Goal: Check status: Check status

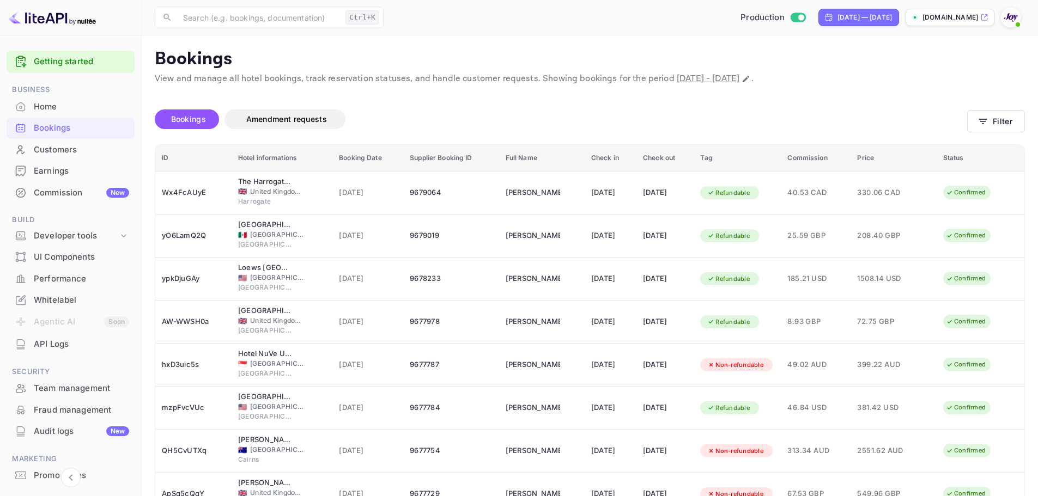
click at [71, 129] on div "Bookings" at bounding box center [81, 128] width 95 height 13
click at [990, 119] on button "Filter" at bounding box center [996, 121] width 58 height 22
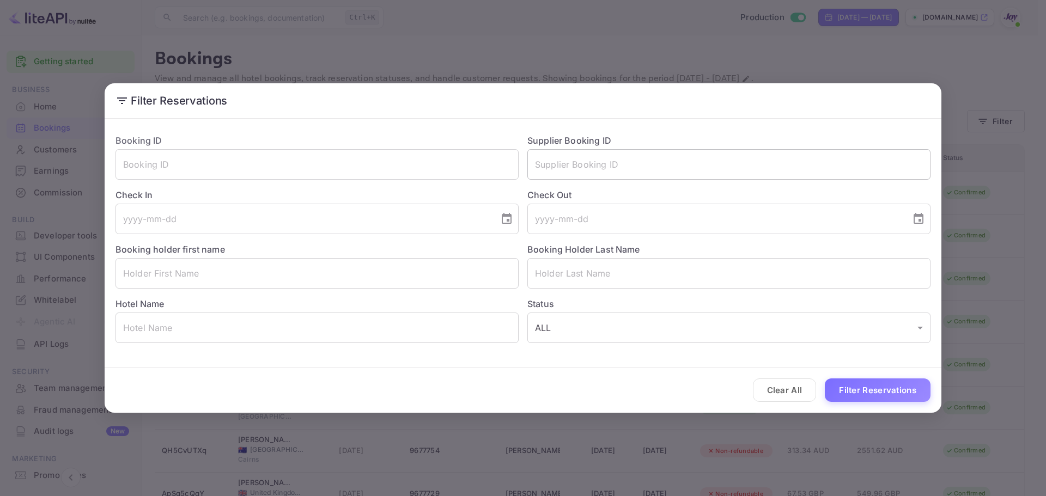
click at [617, 169] on input "text" at bounding box center [728, 164] width 403 height 30
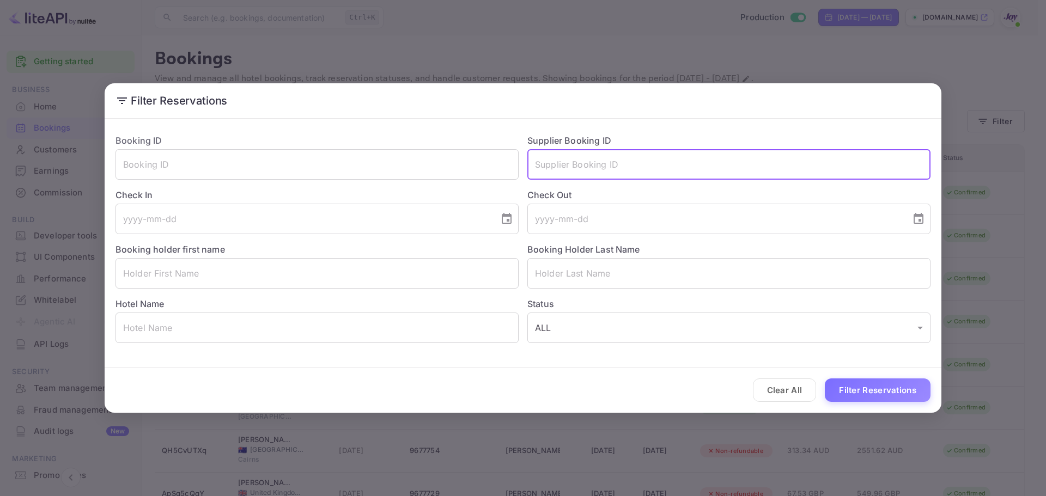
paste input "9159162"
type input "9159162"
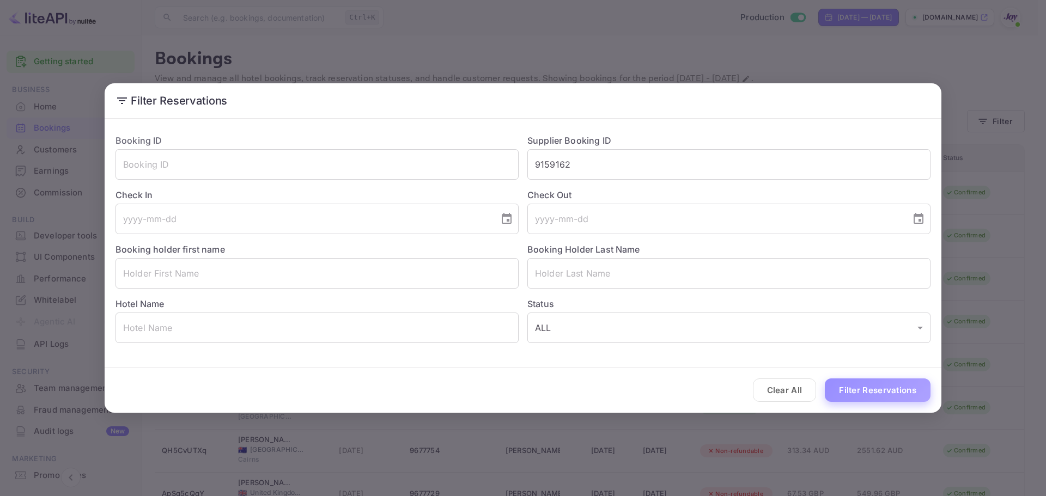
drag, startPoint x: 888, startPoint y: 401, endPoint x: 888, endPoint y: 392, distance: 9.3
click at [889, 400] on button "Filter Reservations" at bounding box center [878, 390] width 106 height 23
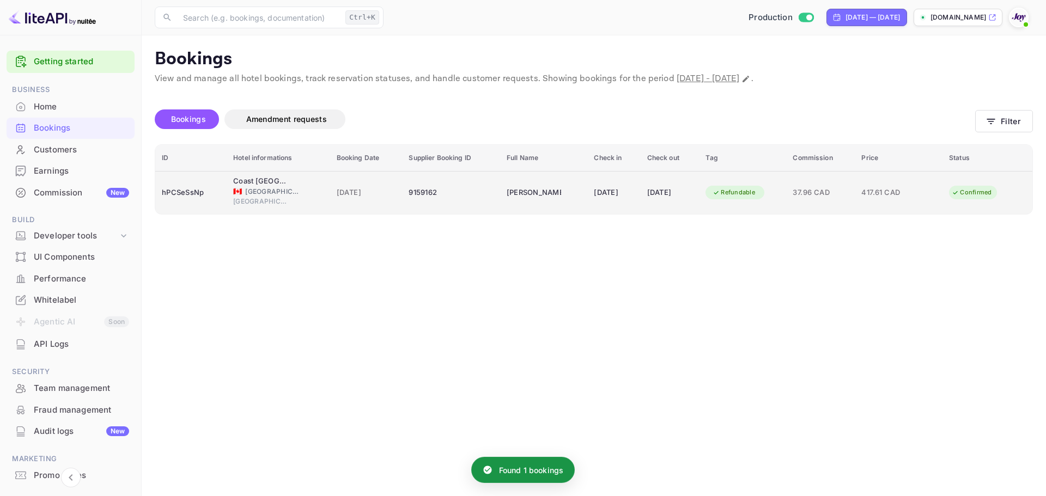
click at [165, 190] on div "hPCSeSsNp" at bounding box center [191, 192] width 58 height 17
